Goal: Task Accomplishment & Management: Use online tool/utility

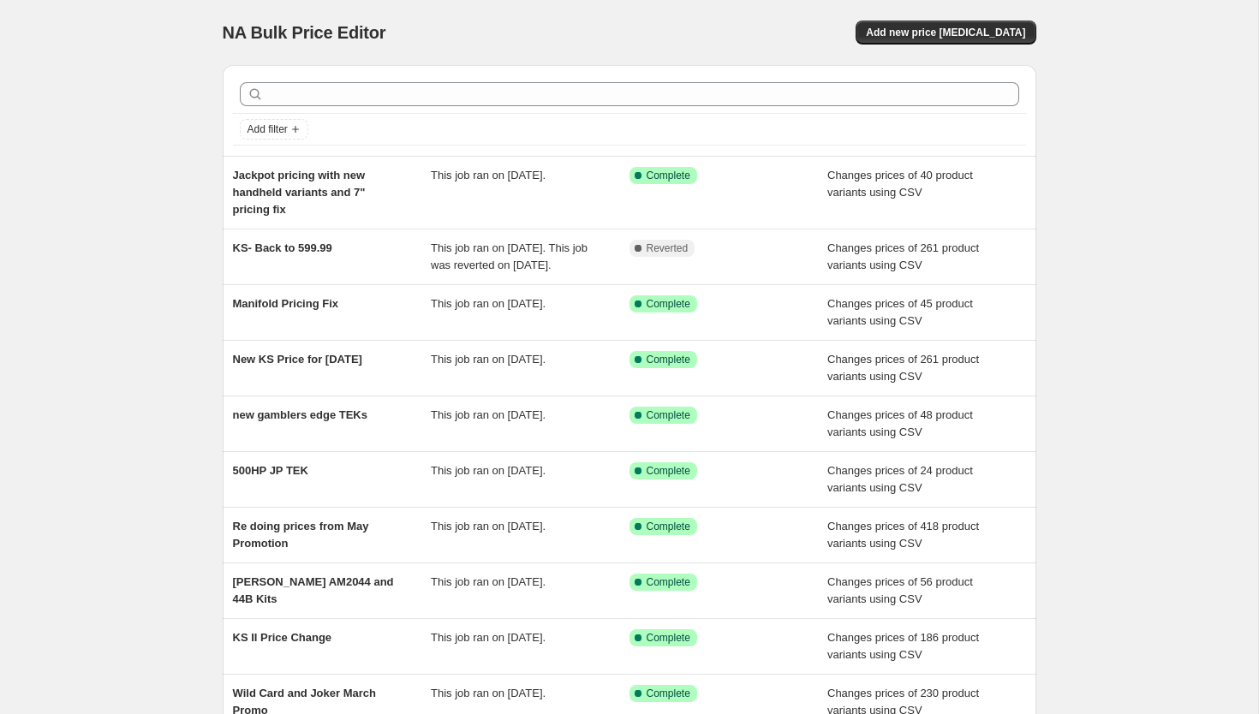
click at [596, 21] on div "NA Bulk Price Editor" at bounding box center [418, 33] width 391 height 24
click at [977, 33] on span "Add new price [MEDICAL_DATA]" at bounding box center [945, 33] width 159 height 14
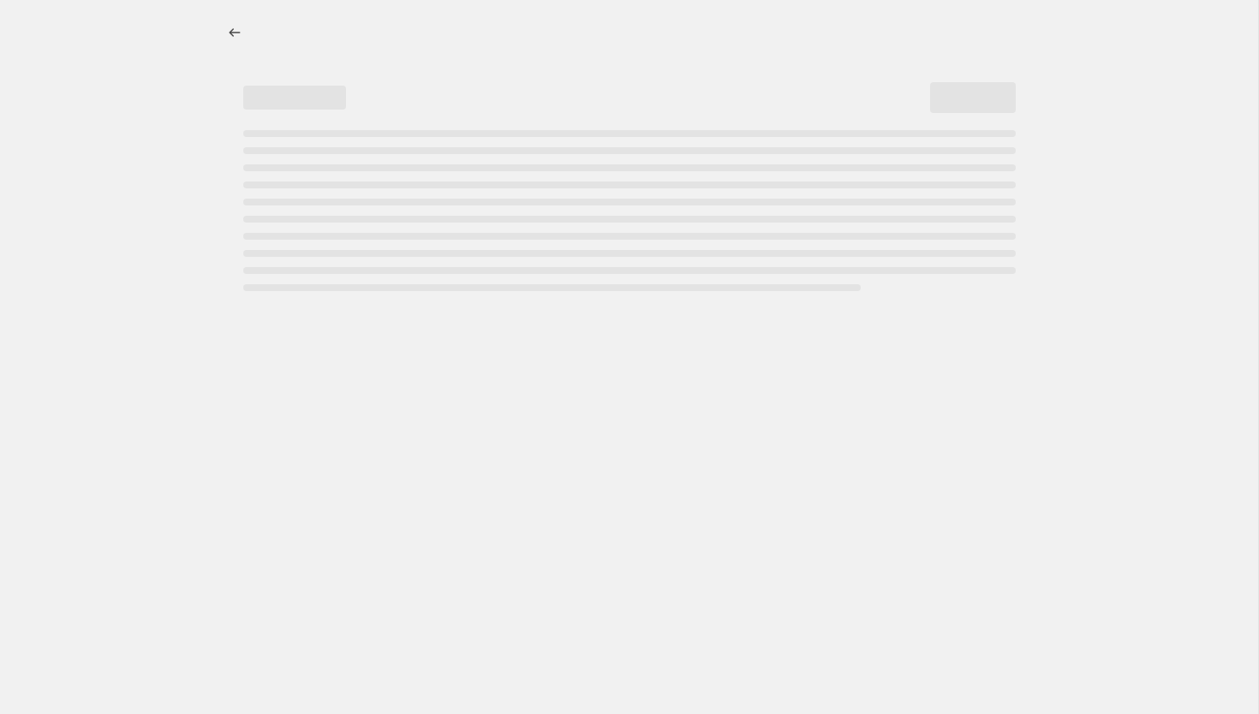
select select "percentage"
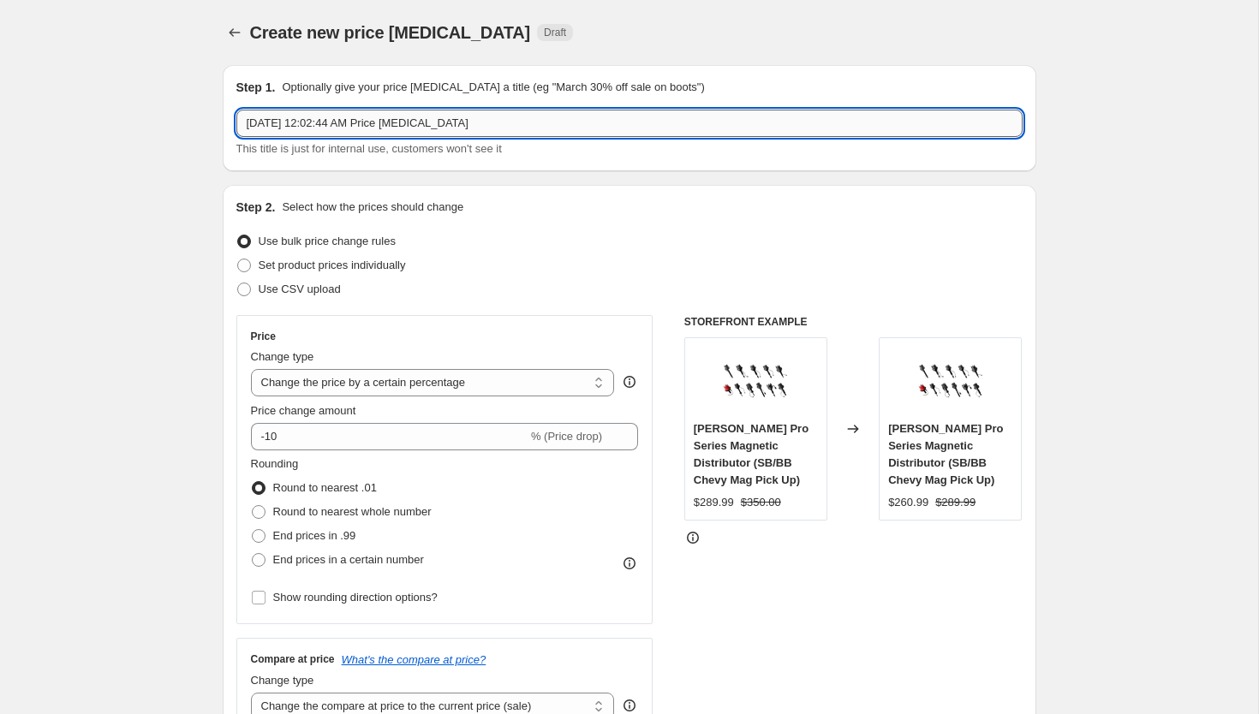
click at [411, 135] on input "[DATE] 12:02:44 AM Price [MEDICAL_DATA]" at bounding box center [629, 123] width 786 height 27
type input "MSRP Increase for DW"
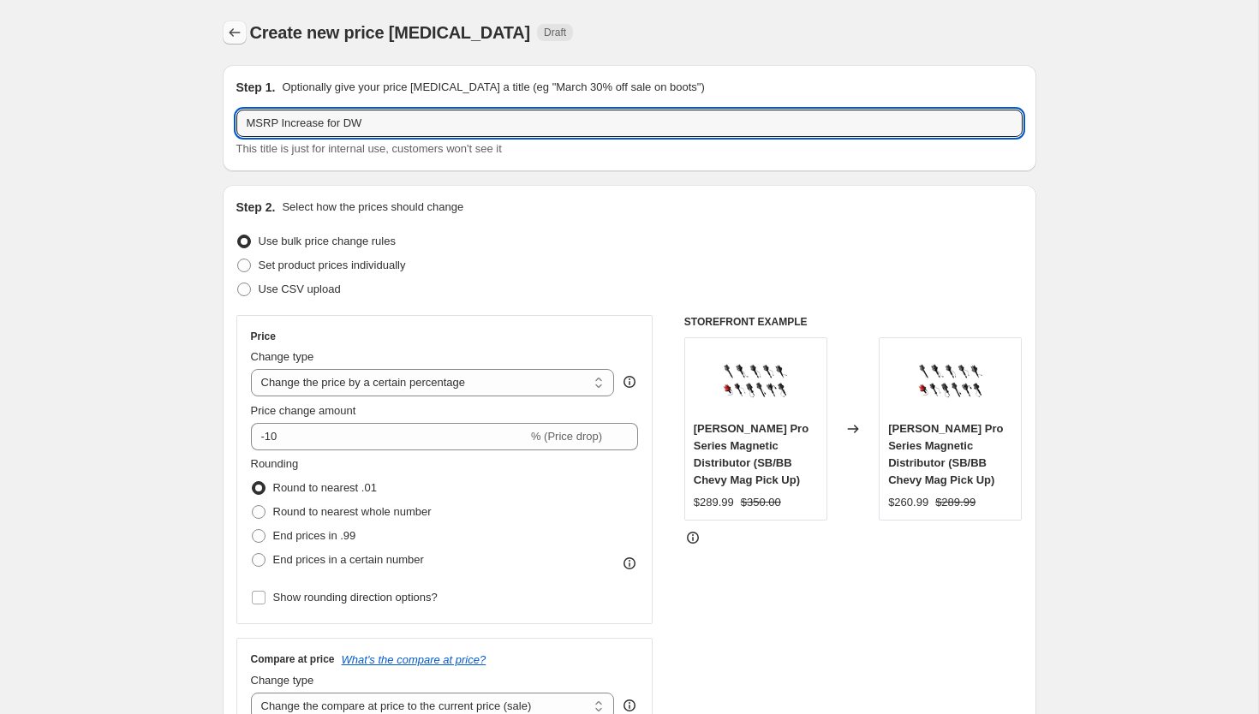
click at [240, 31] on icon "Price change jobs" at bounding box center [234, 32] width 17 height 17
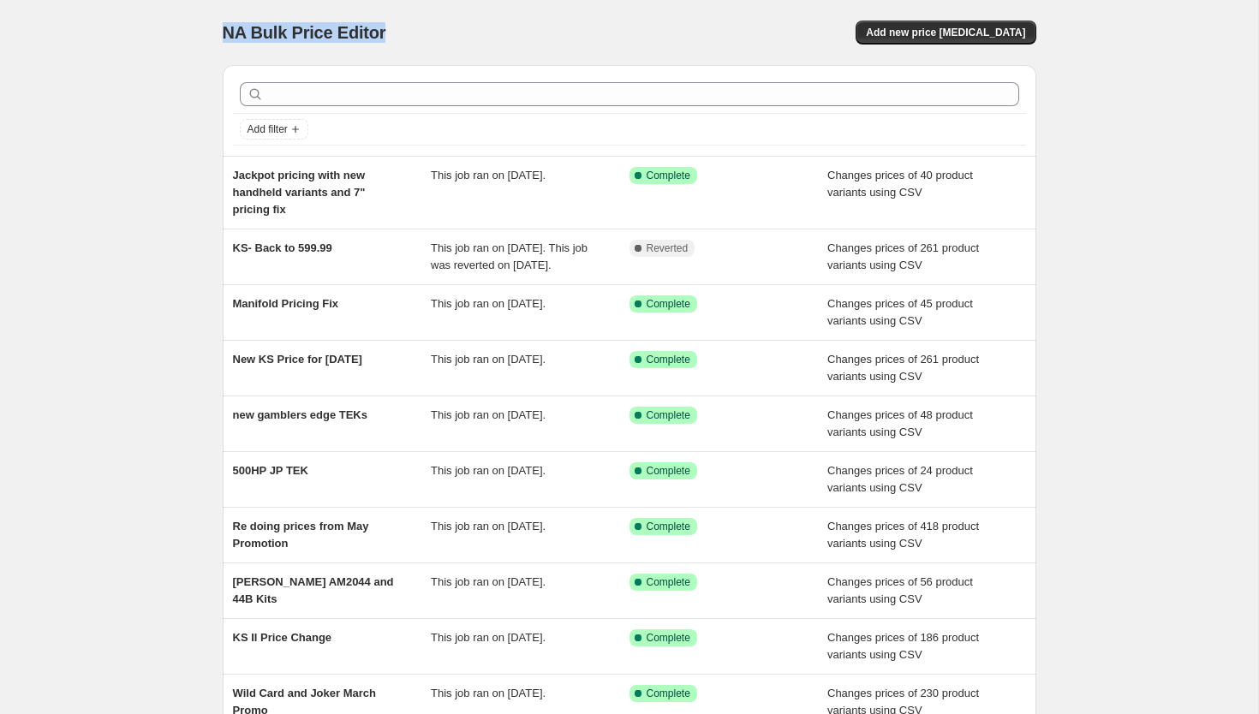
drag, startPoint x: 223, startPoint y: 30, endPoint x: 396, endPoint y: 42, distance: 172.5
click at [396, 42] on div "NA Bulk Price Editor" at bounding box center [418, 33] width 391 height 24
click at [909, 35] on span "Add new price [MEDICAL_DATA]" at bounding box center [945, 33] width 159 height 14
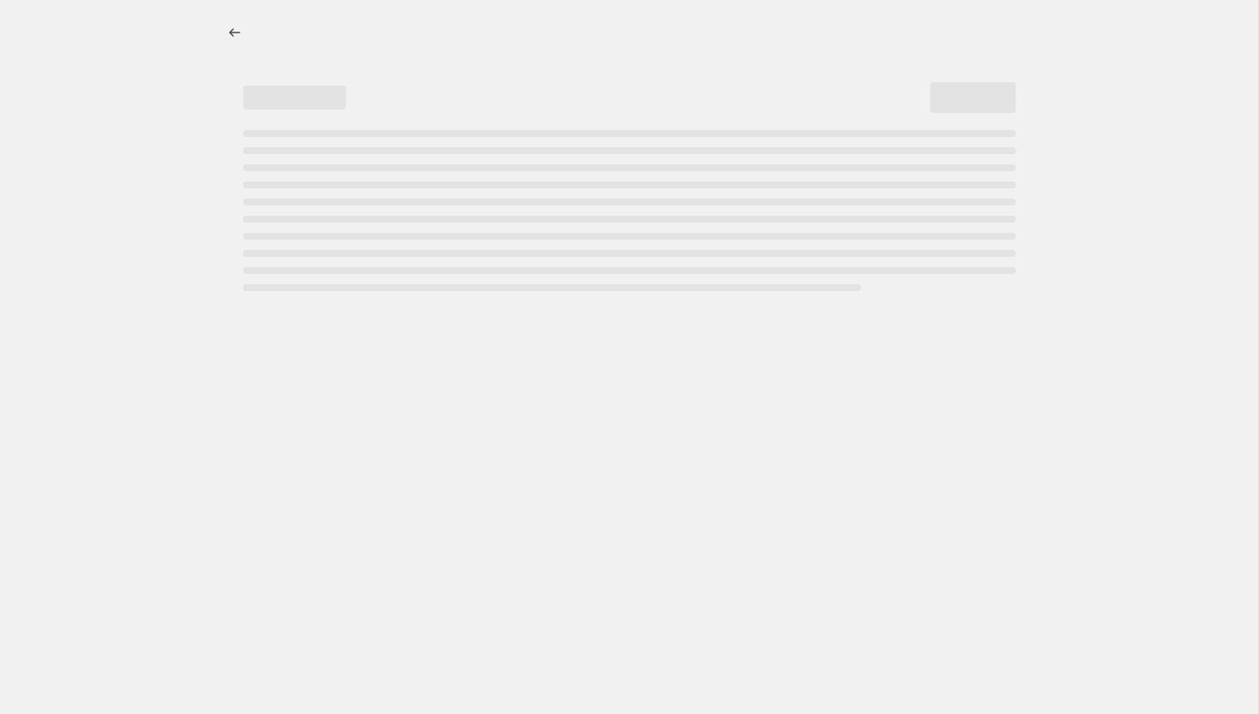
select select "percentage"
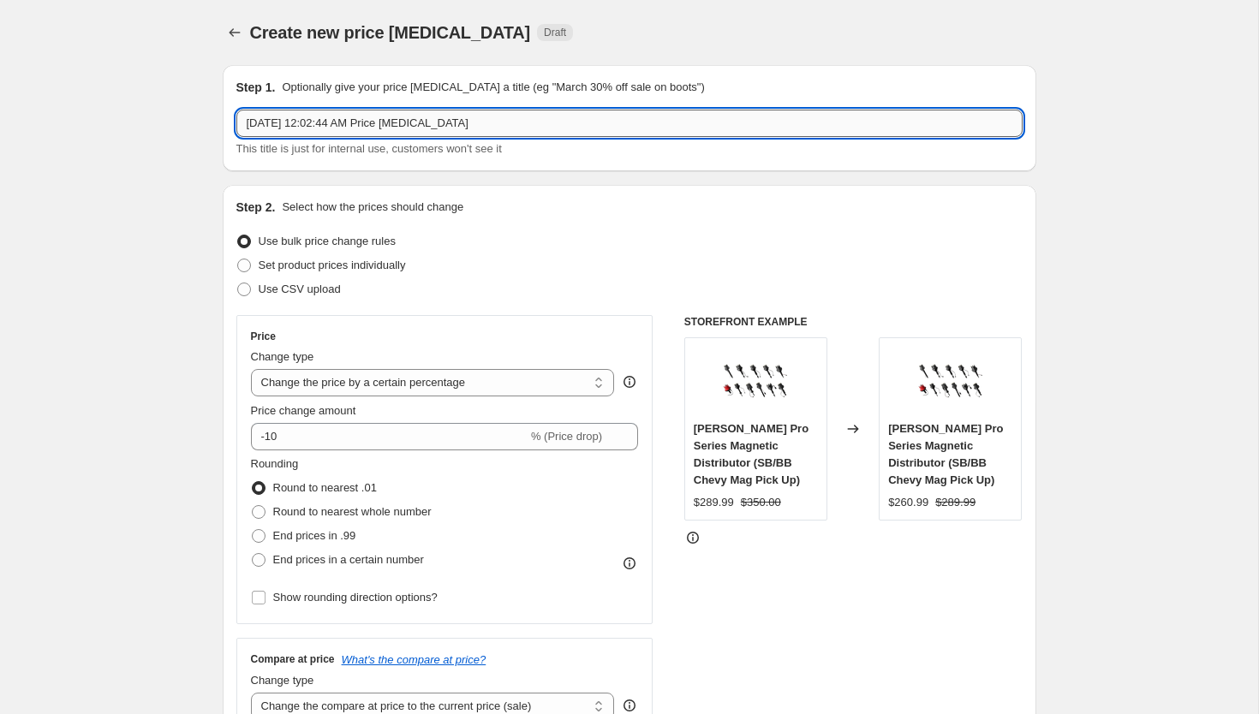
click at [370, 118] on input "[DATE] 12:02:44 AM Price [MEDICAL_DATA]" at bounding box center [629, 123] width 786 height 27
click at [303, 125] on input "DW MSRP increase" at bounding box center [629, 123] width 786 height 27
type input "DW MSRP Increase"
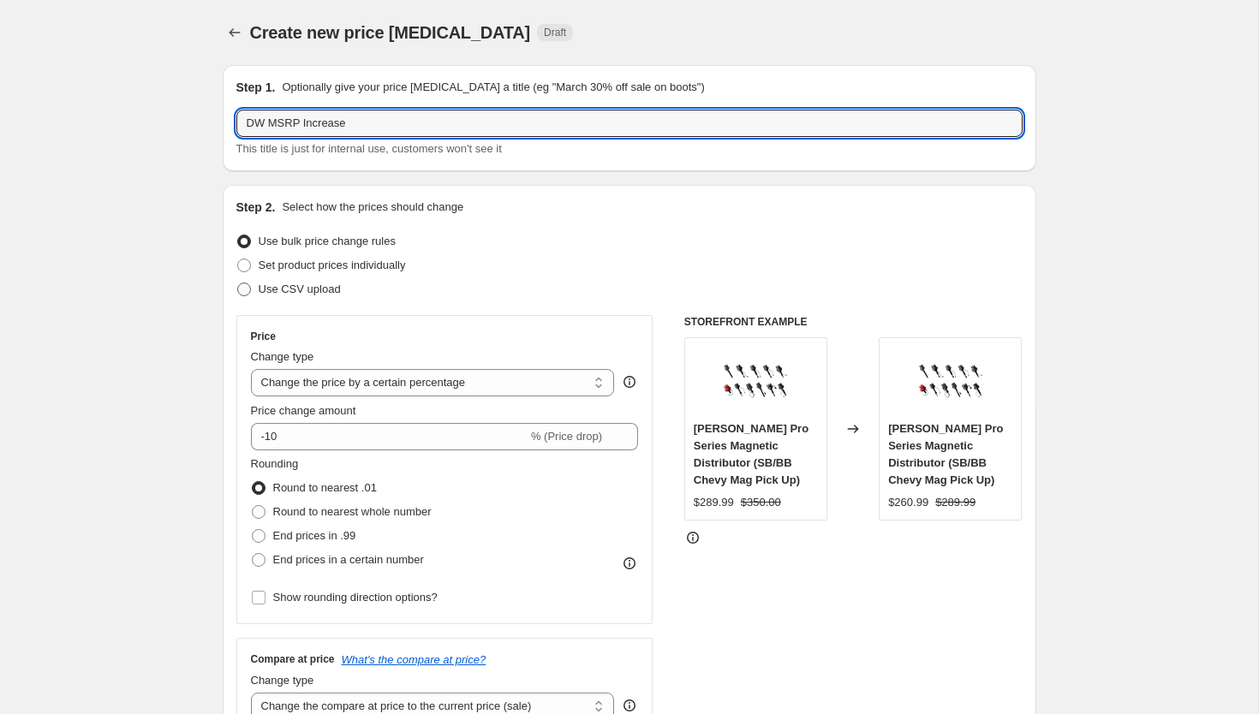
click at [246, 289] on span at bounding box center [244, 290] width 14 height 14
click at [238, 283] on input "Use CSV upload" at bounding box center [237, 283] width 1 height 1
radio input "true"
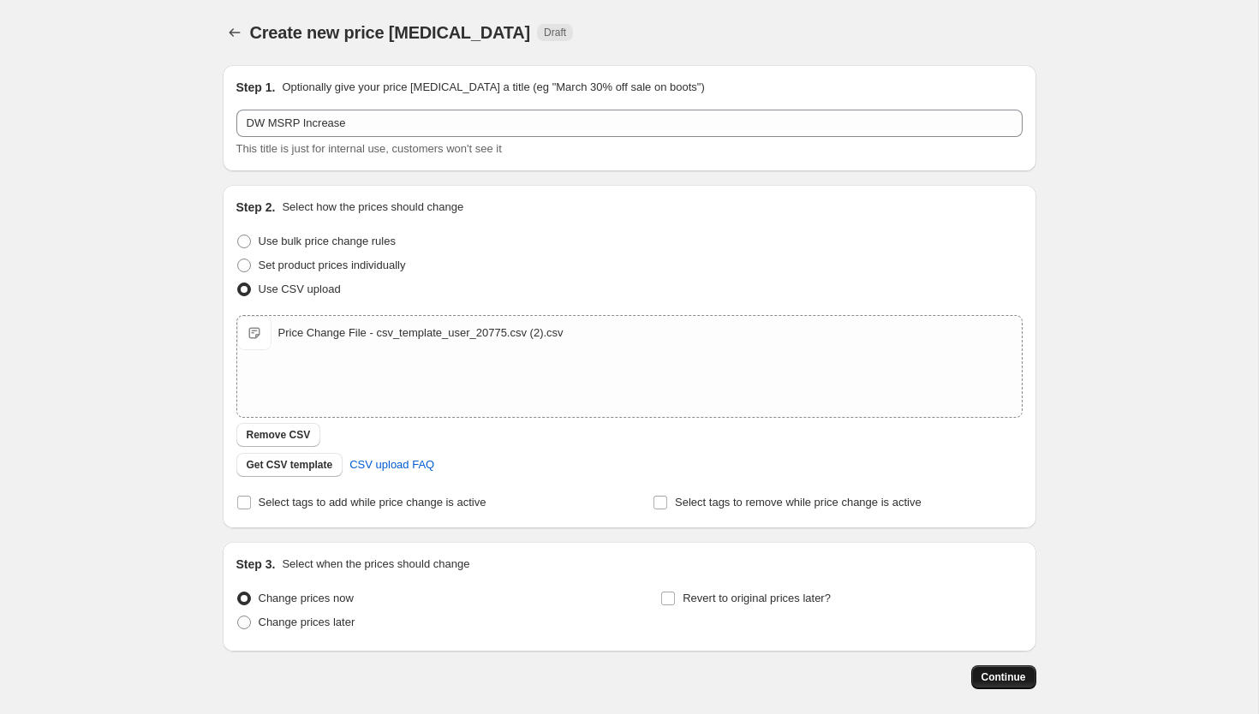
click at [998, 621] on span "Continue" at bounding box center [1003, 677] width 45 height 14
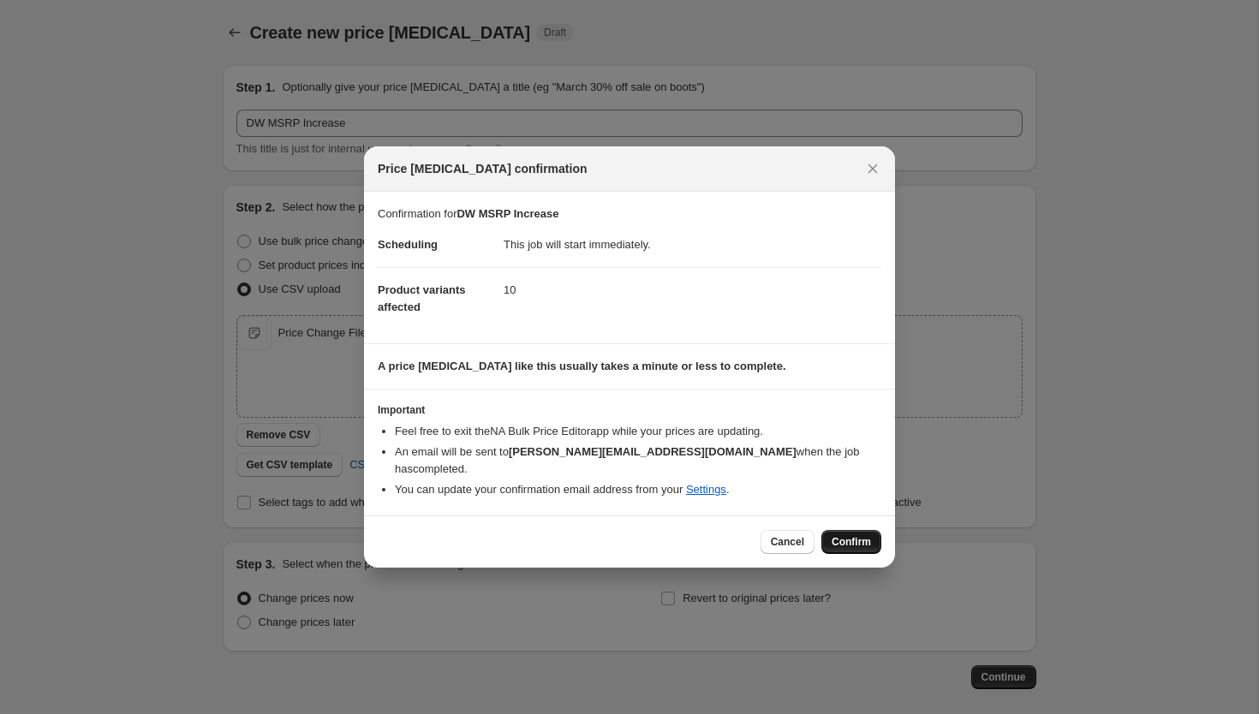
click at [844, 535] on span "Confirm" at bounding box center [850, 542] width 39 height 14
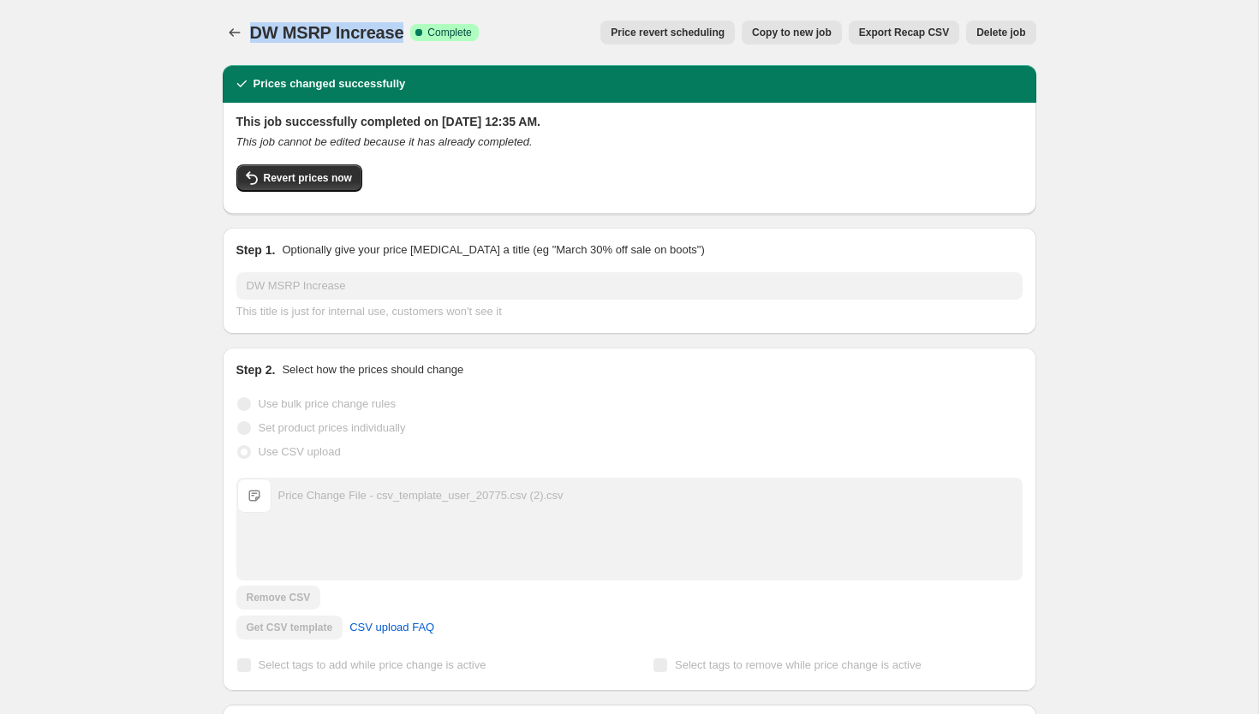
drag, startPoint x: 248, startPoint y: 34, endPoint x: 405, endPoint y: 45, distance: 157.0
click at [405, 45] on div "DW MSRP Increase. This page is ready DW MSRP Increase Success Complete Complete…" at bounding box center [629, 32] width 813 height 65
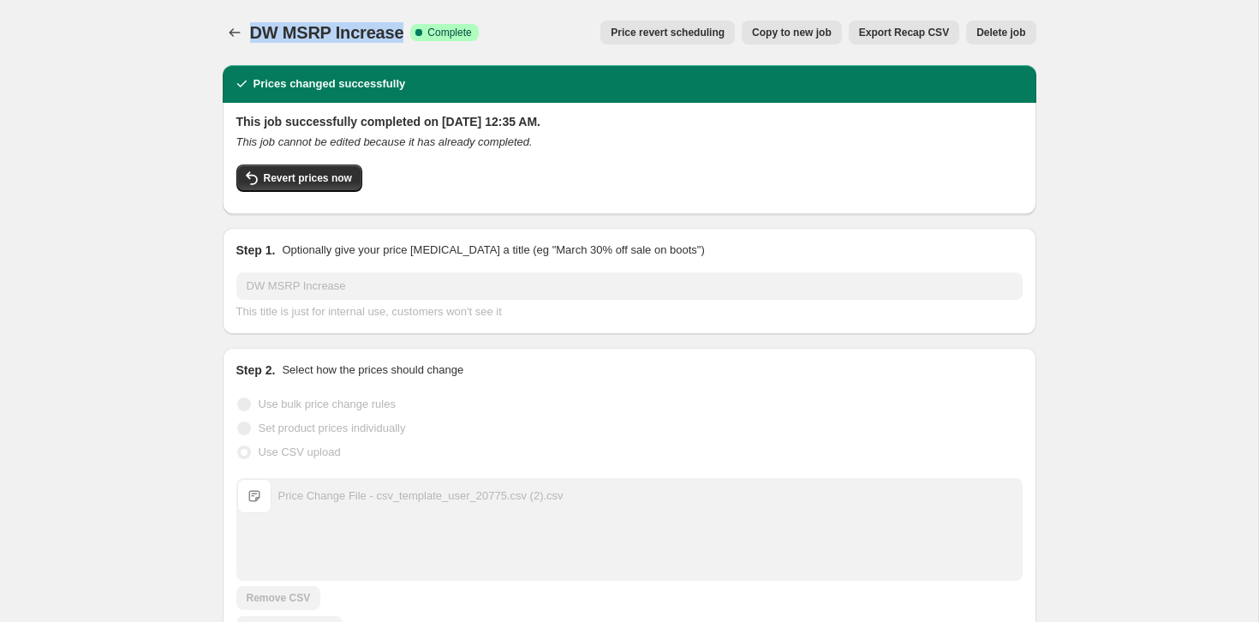
click at [978, 35] on span "Delete job" at bounding box center [1000, 33] width 49 height 14
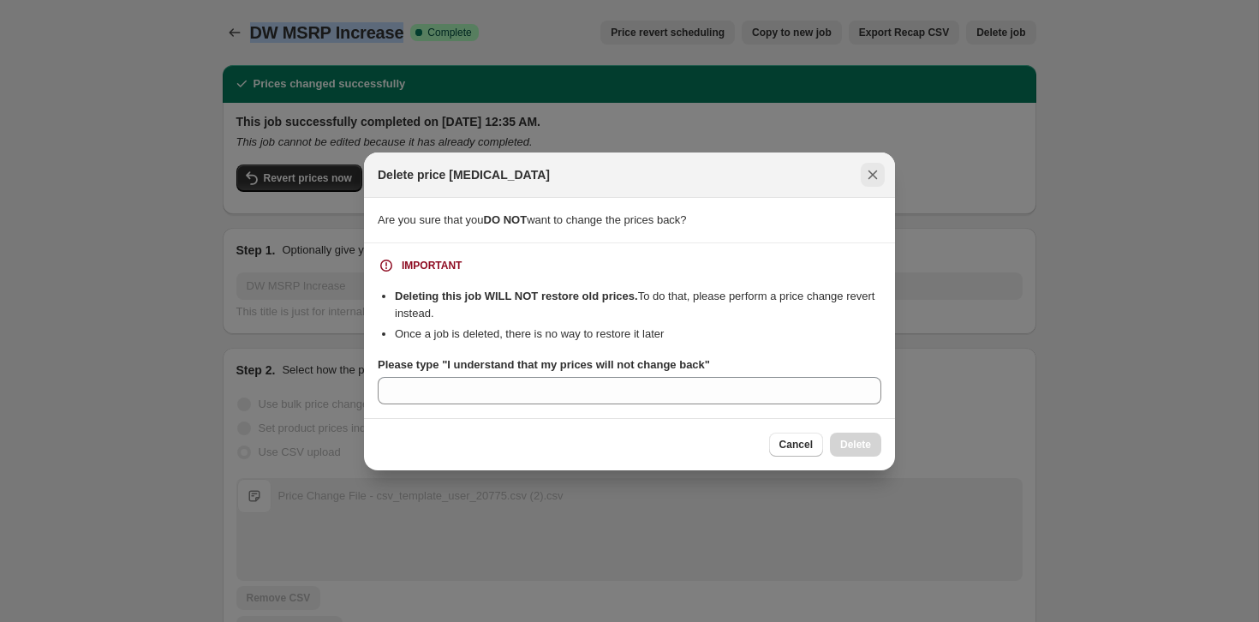
click at [868, 175] on icon "Close" at bounding box center [872, 174] width 17 height 17
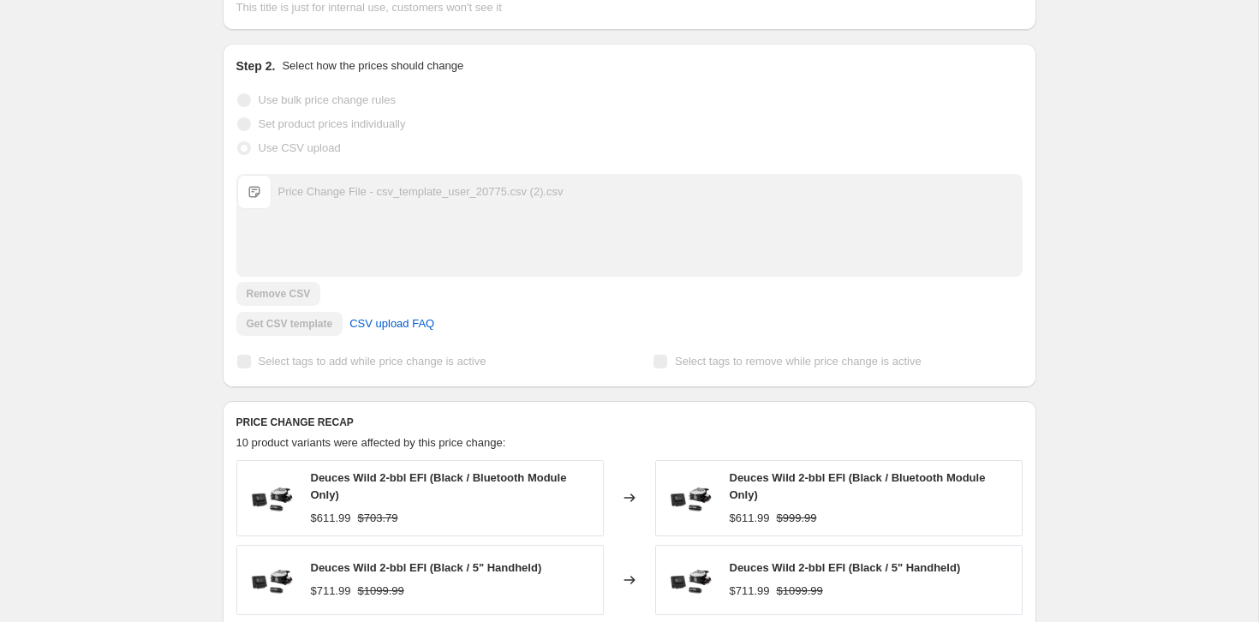
scroll to position [823, 0]
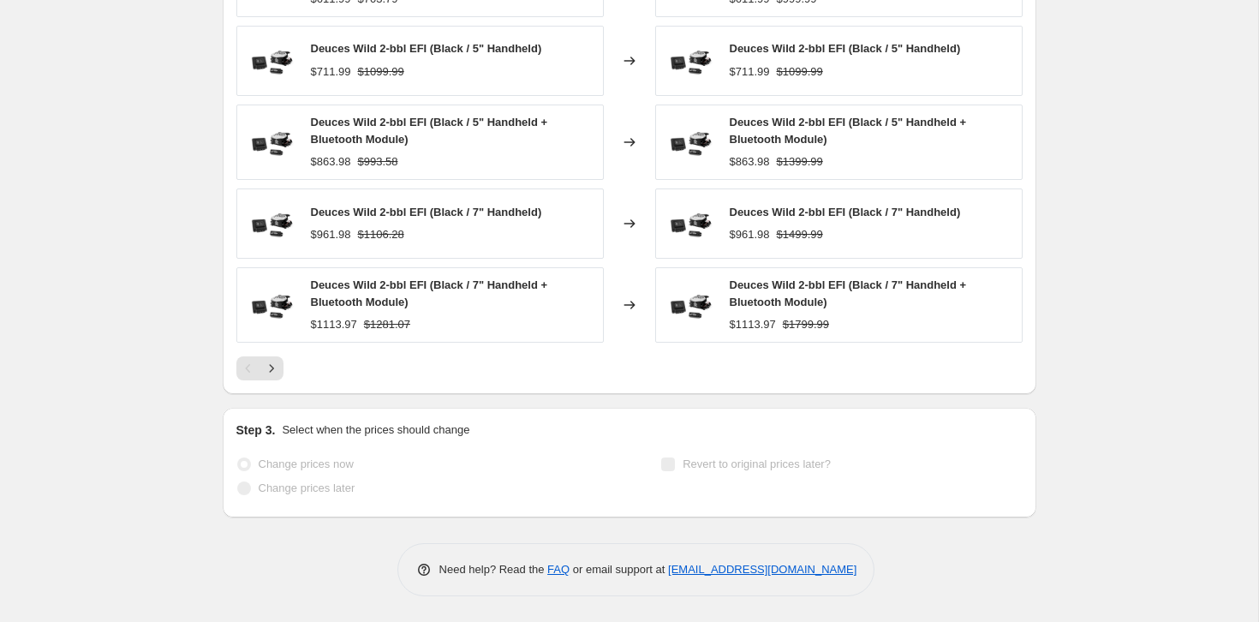
click at [691, 468] on span "Revert to original prices later?" at bounding box center [756, 463] width 148 height 13
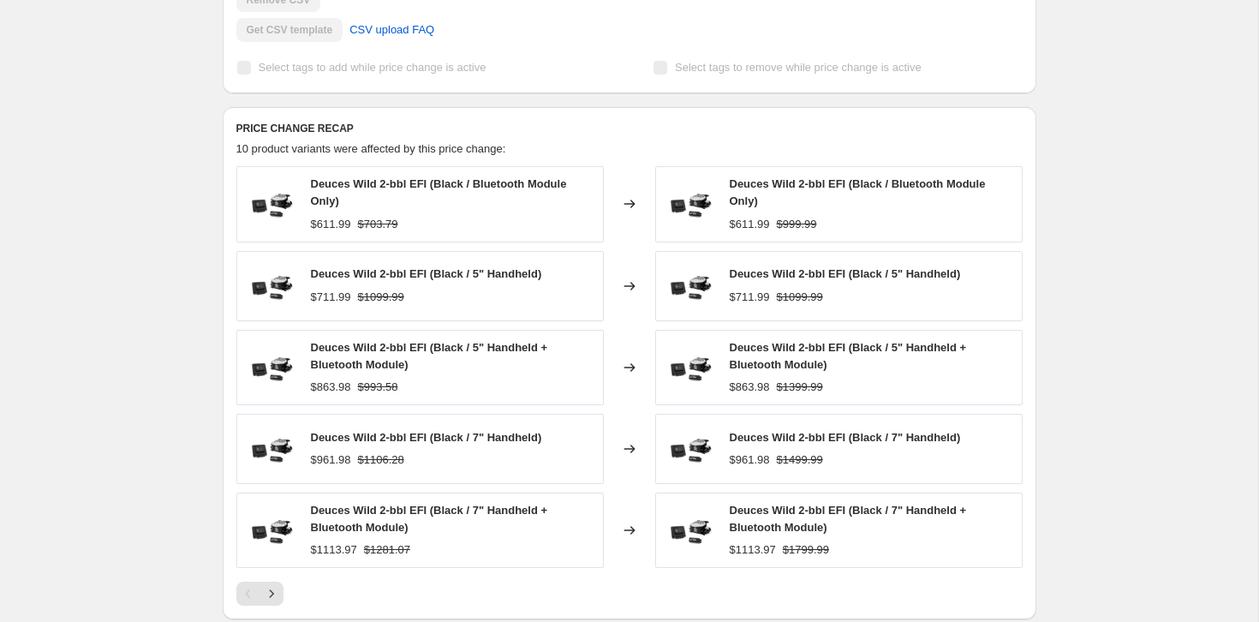
scroll to position [0, 0]
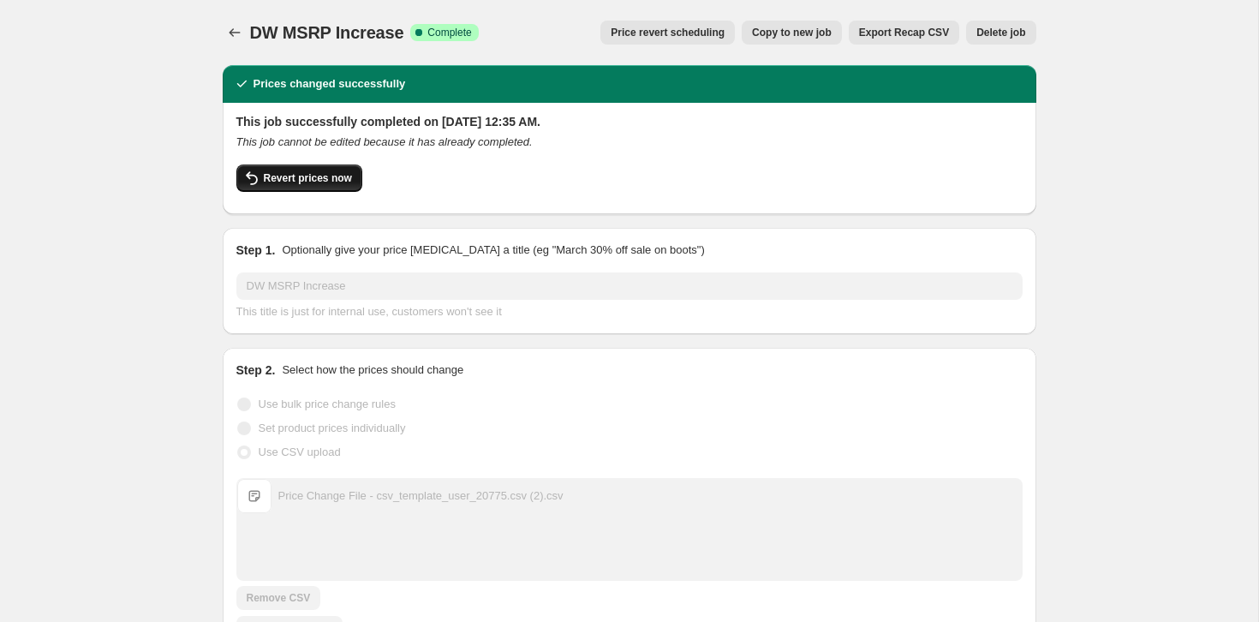
click at [336, 177] on span "Revert prices now" at bounding box center [308, 178] width 88 height 14
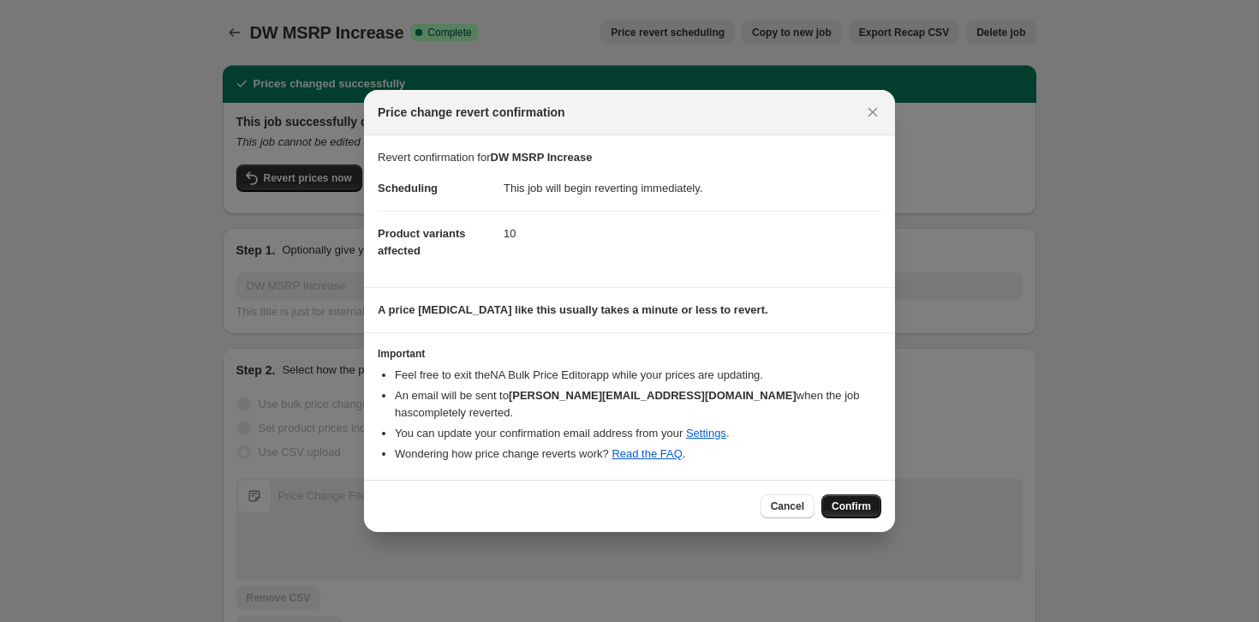
click at [863, 499] on span "Confirm" at bounding box center [850, 506] width 39 height 14
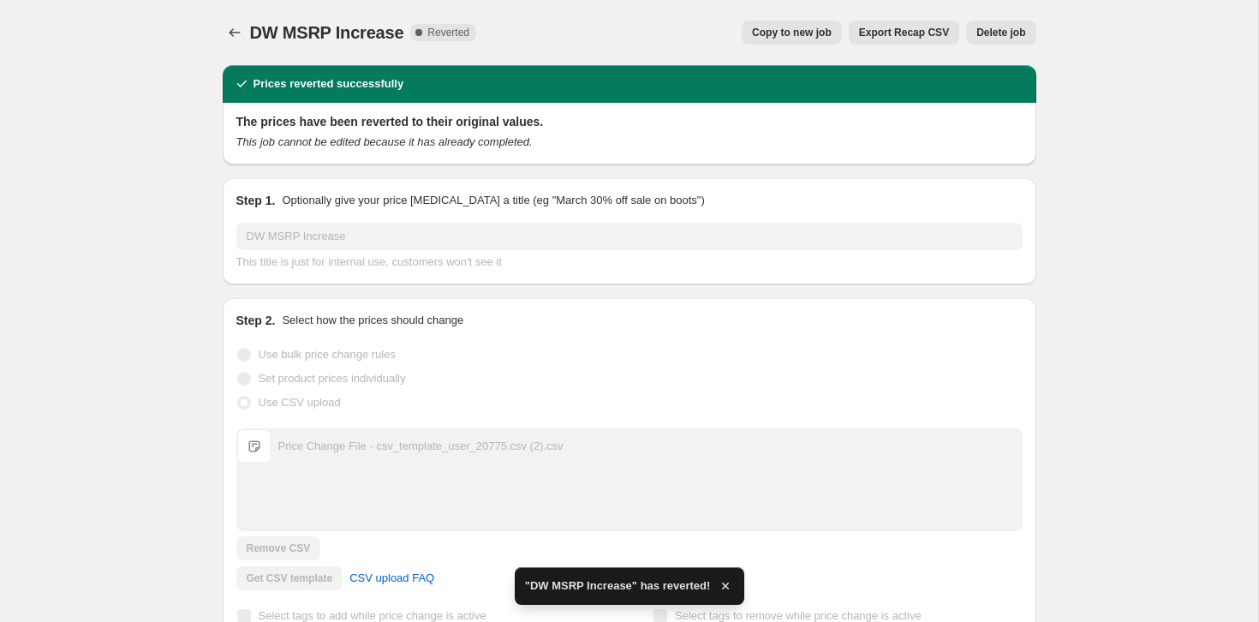
click at [1005, 36] on span "Delete job" at bounding box center [1000, 33] width 49 height 14
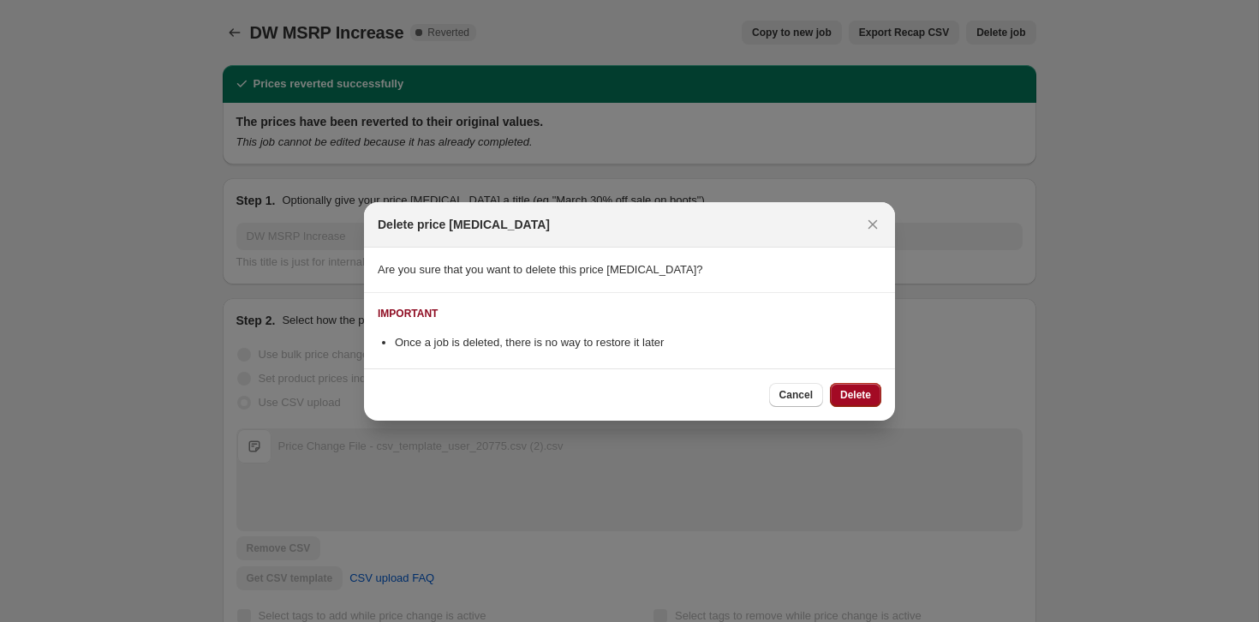
click at [861, 404] on button "Delete" at bounding box center [855, 395] width 51 height 24
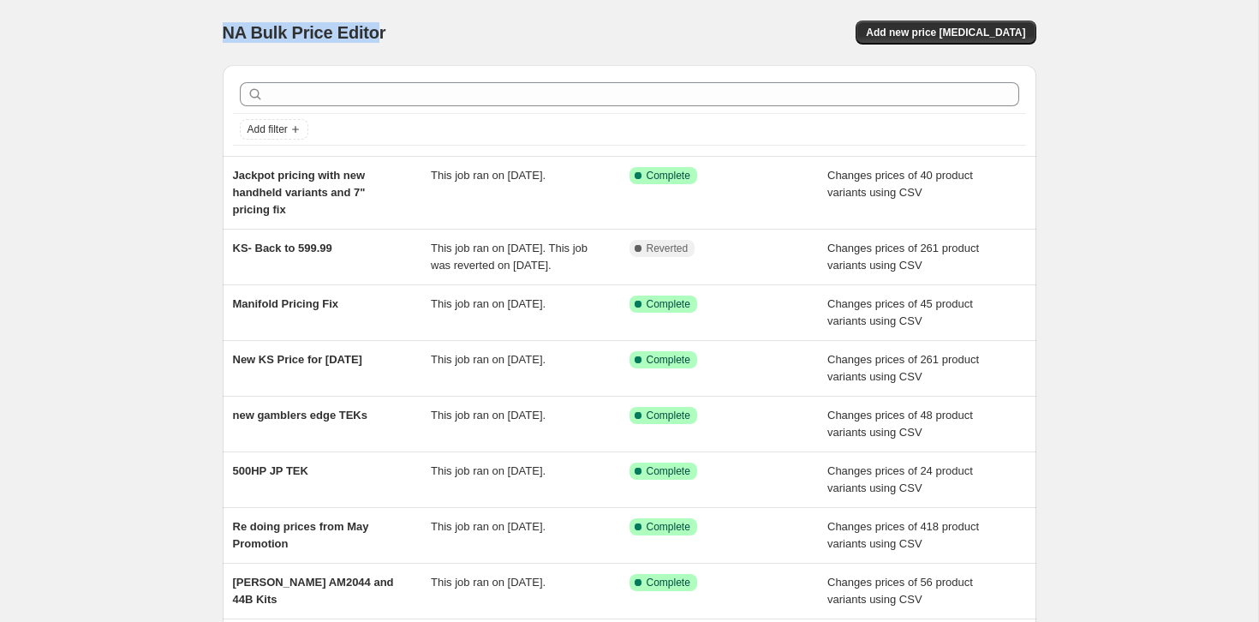
drag, startPoint x: 224, startPoint y: 30, endPoint x: 381, endPoint y: 40, distance: 157.0
click at [381, 40] on span "NA Bulk Price Editor" at bounding box center [305, 32] width 164 height 19
click at [917, 38] on span "Add new price [MEDICAL_DATA]" at bounding box center [945, 33] width 159 height 14
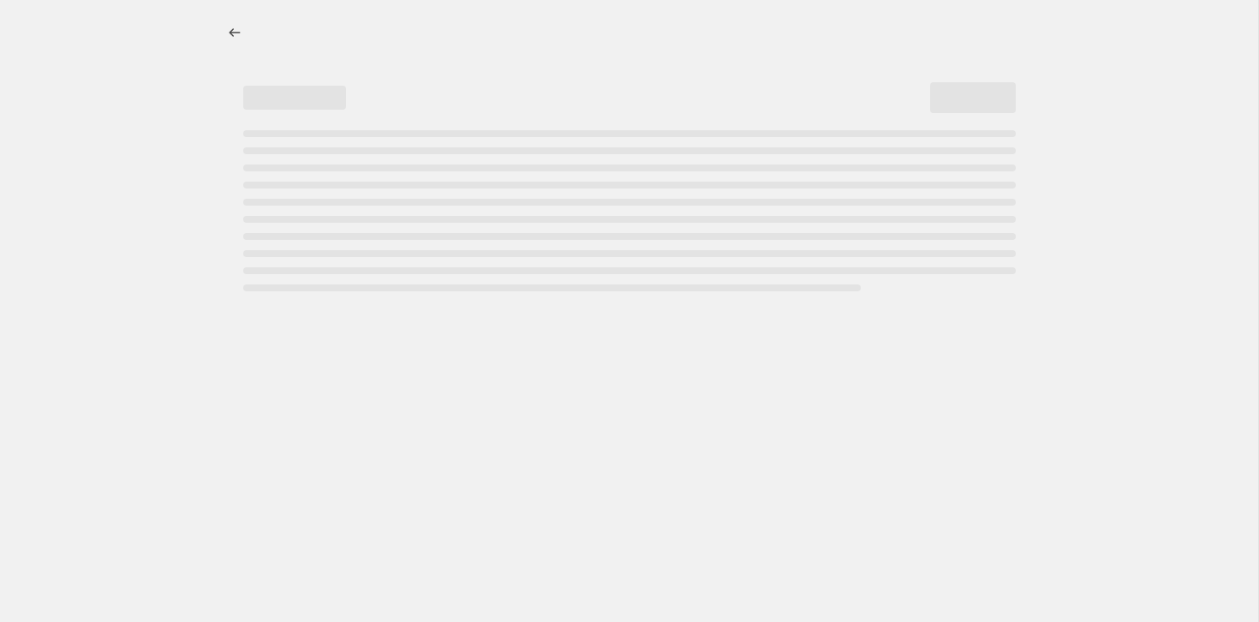
select select "percentage"
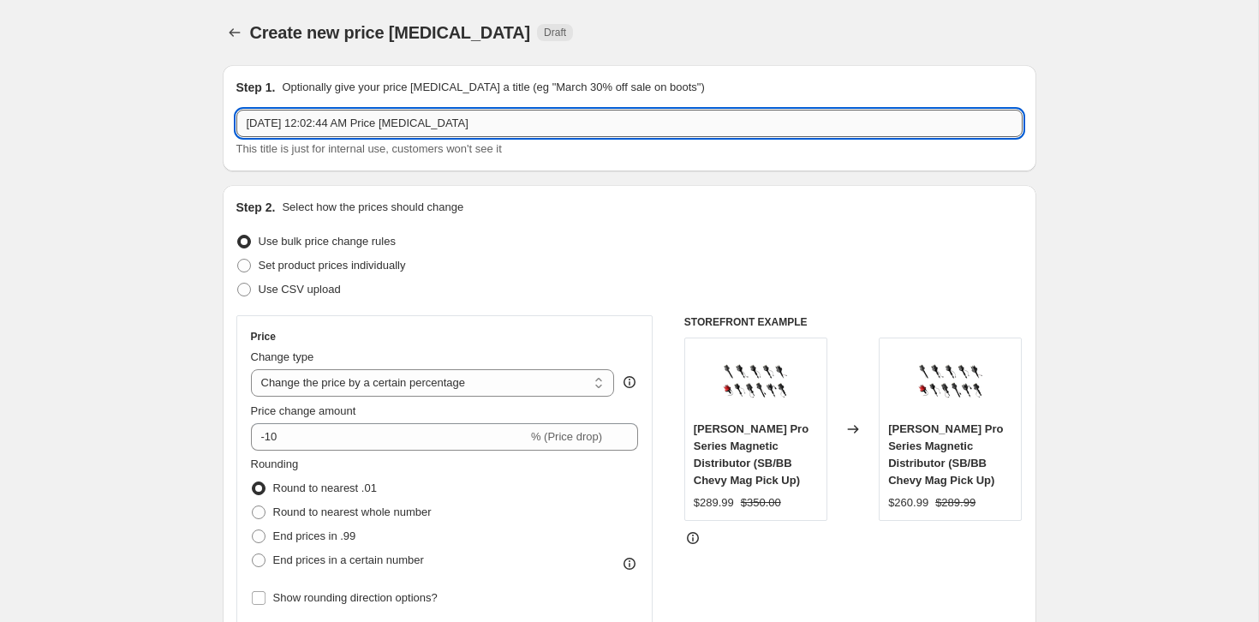
click at [357, 123] on input "[DATE] 12:02:44 AM Price [MEDICAL_DATA]" at bounding box center [629, 123] width 786 height 27
type input "DW MSRP Increase"
click at [265, 295] on span "Use CSV upload" at bounding box center [300, 289] width 82 height 13
click at [238, 283] on input "Use CSV upload" at bounding box center [237, 283] width 1 height 1
radio input "true"
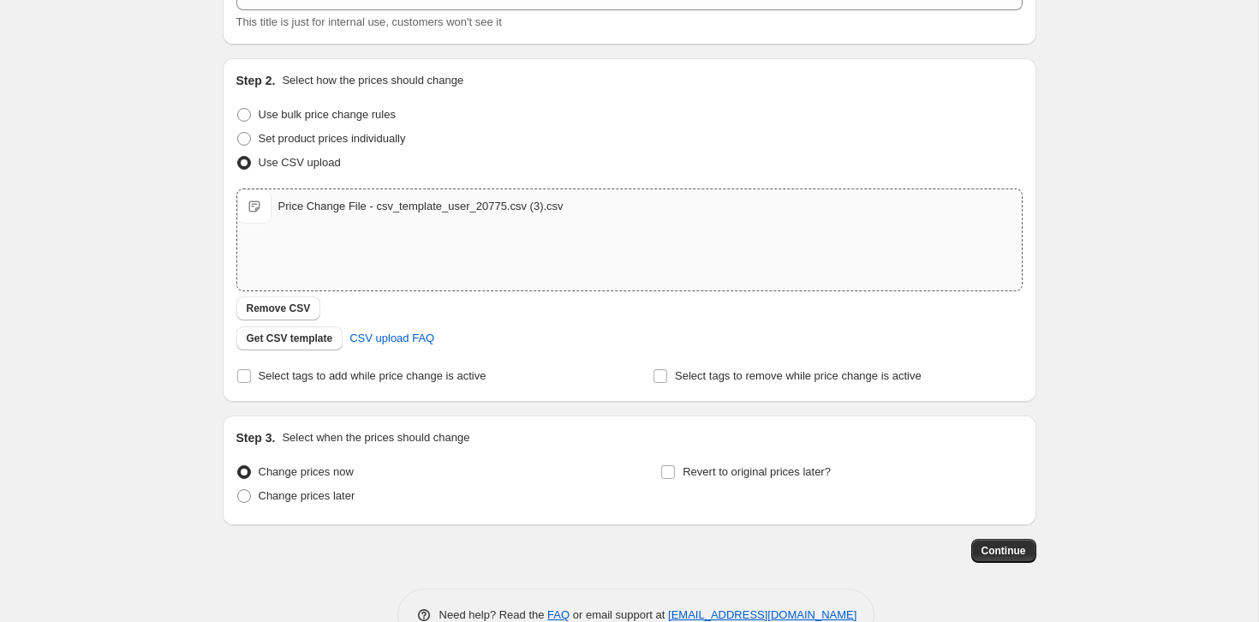
scroll to position [172, 0]
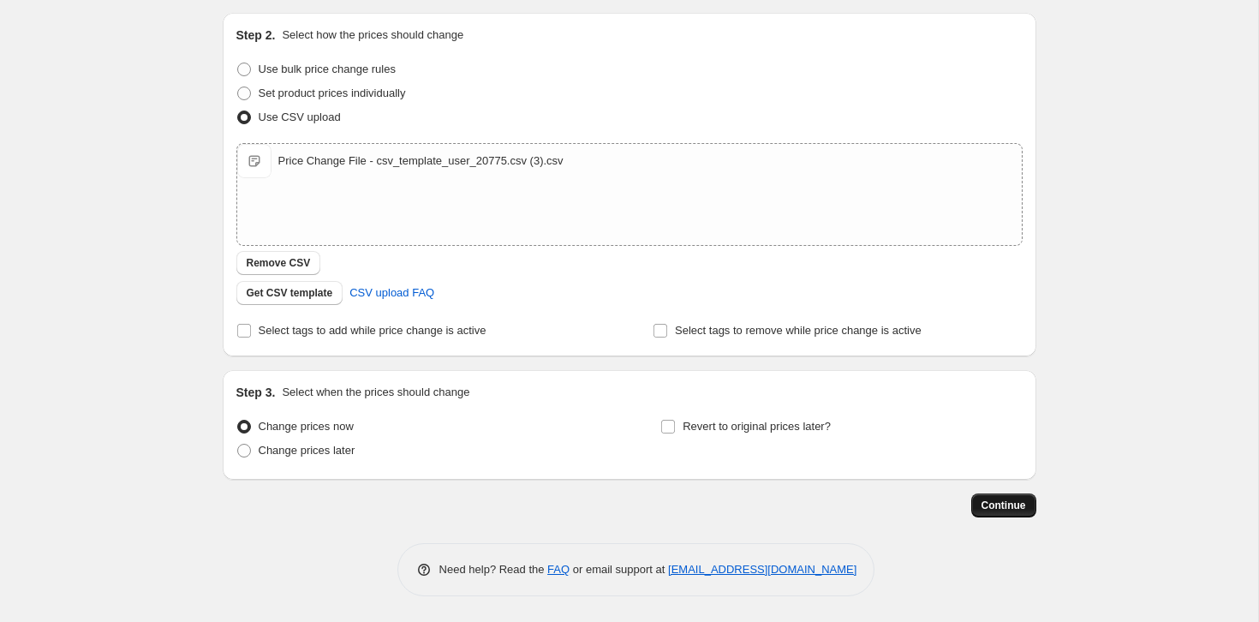
click at [1006, 512] on button "Continue" at bounding box center [1003, 505] width 65 height 24
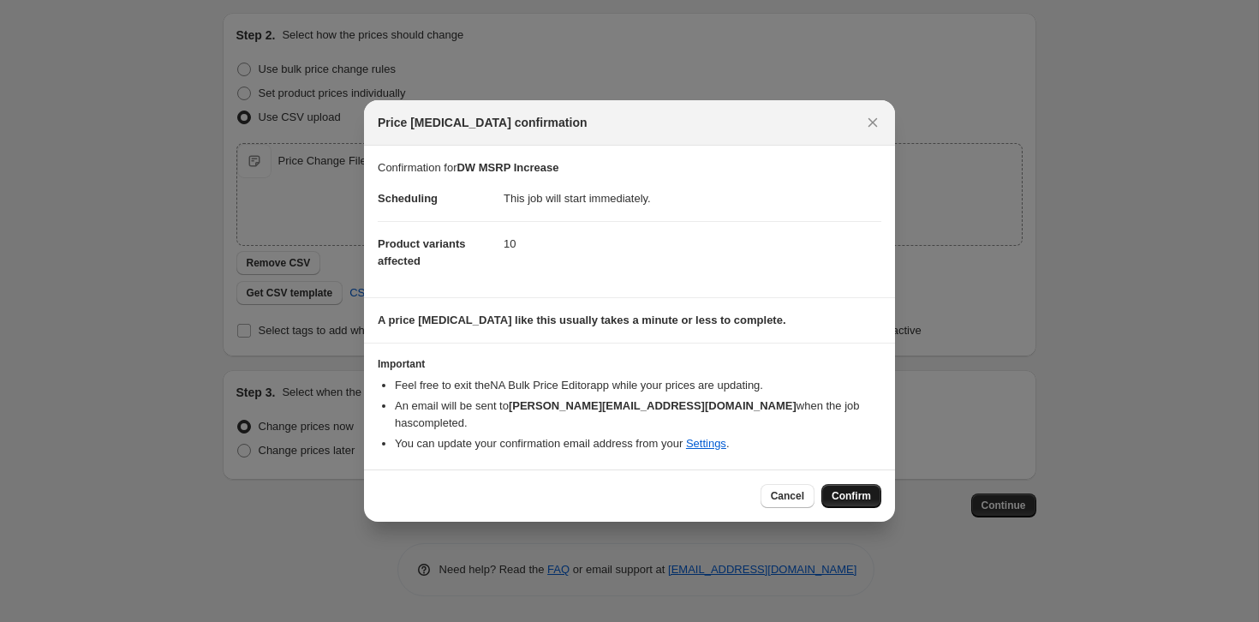
click at [843, 490] on span "Confirm" at bounding box center [850, 496] width 39 height 14
